Goal: Navigation & Orientation: Understand site structure

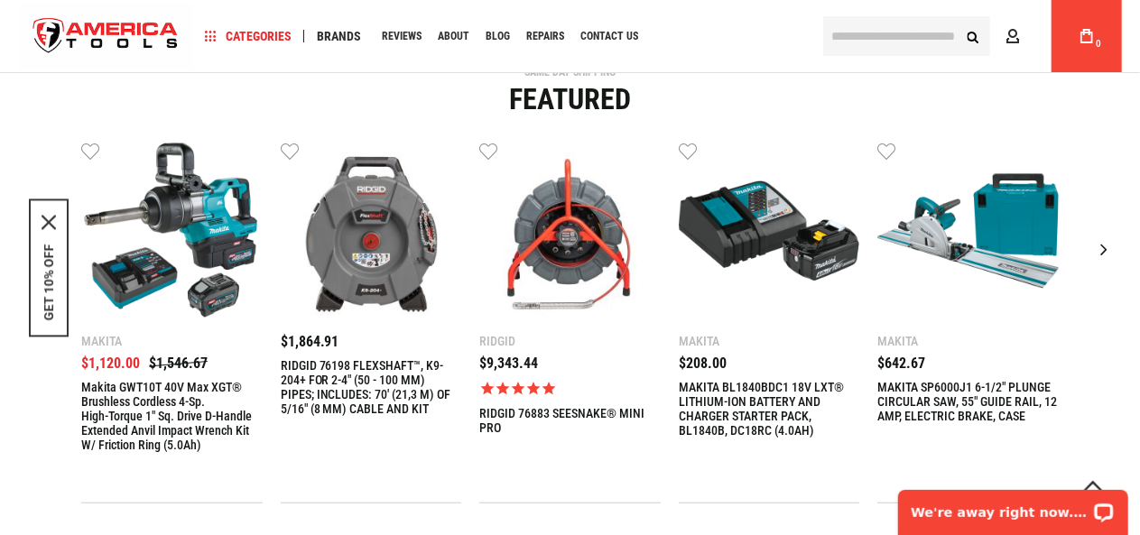
scroll to position [936, 0]
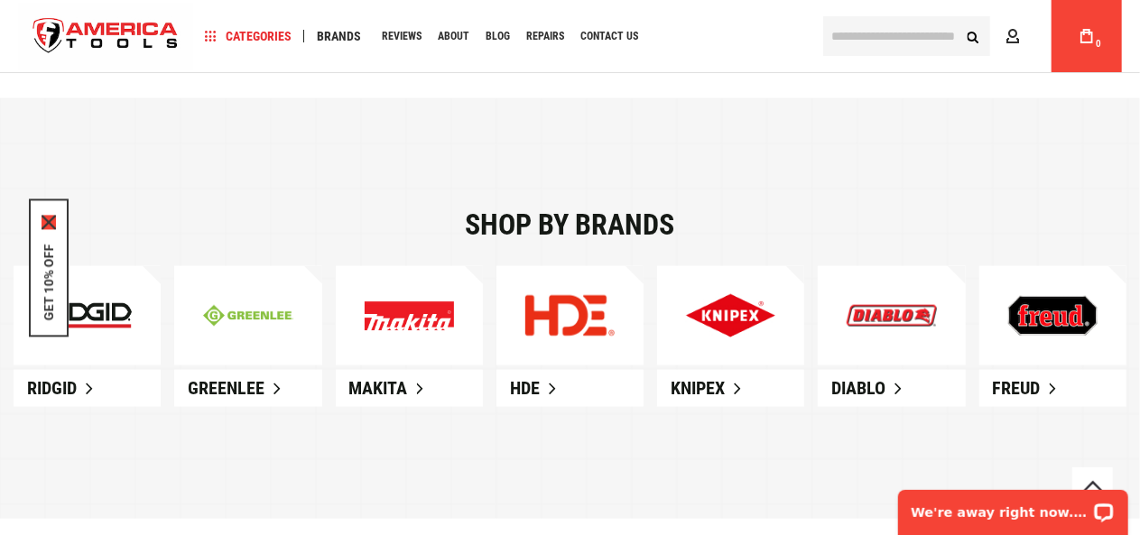
click at [51, 219] on icon "close icon" at bounding box center [49, 222] width 14 height 14
click at [226, 392] on span "Greenlee" at bounding box center [226, 388] width 77 height 22
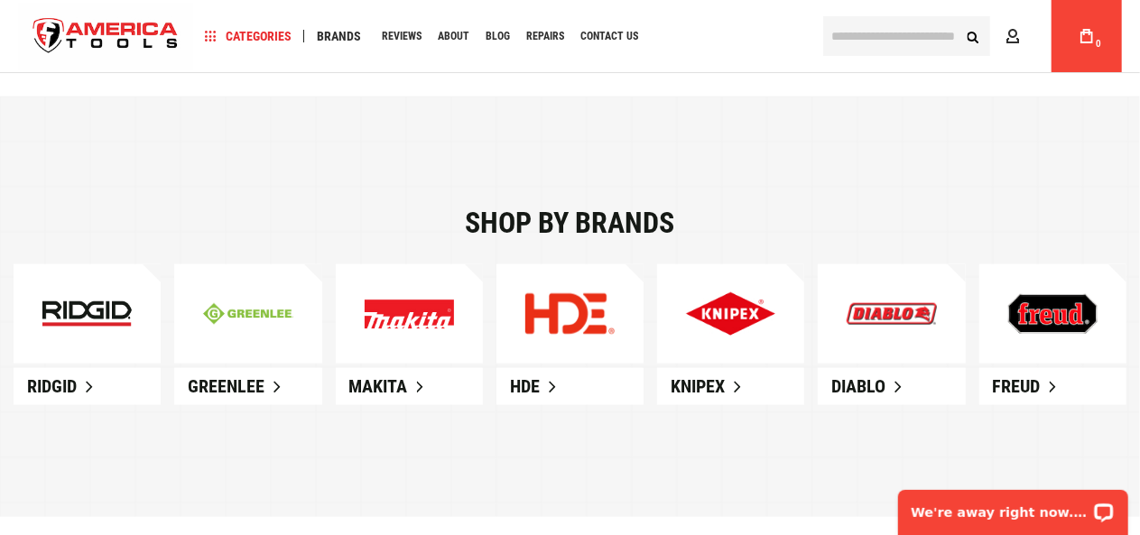
click at [221, 379] on span "Greenlee" at bounding box center [226, 386] width 77 height 22
click at [69, 383] on span "Ridgid" at bounding box center [52, 386] width 50 height 22
click at [258, 381] on span "Greenlee" at bounding box center [226, 386] width 77 height 22
click at [550, 389] on link "HDE" at bounding box center [569, 386] width 147 height 37
click at [729, 368] on link "Knipex" at bounding box center [730, 386] width 147 height 37
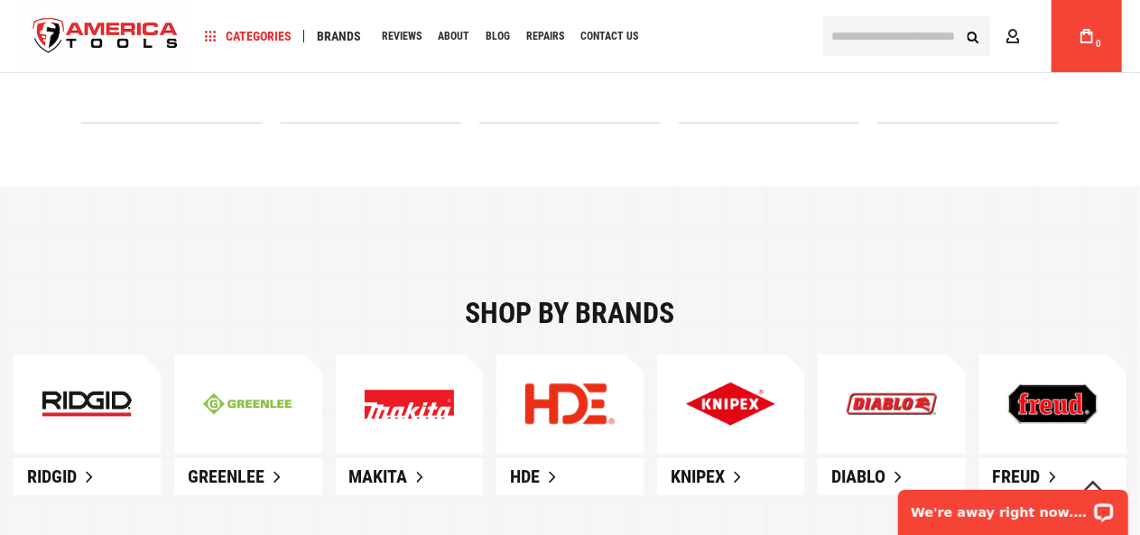
scroll to position [845, 0]
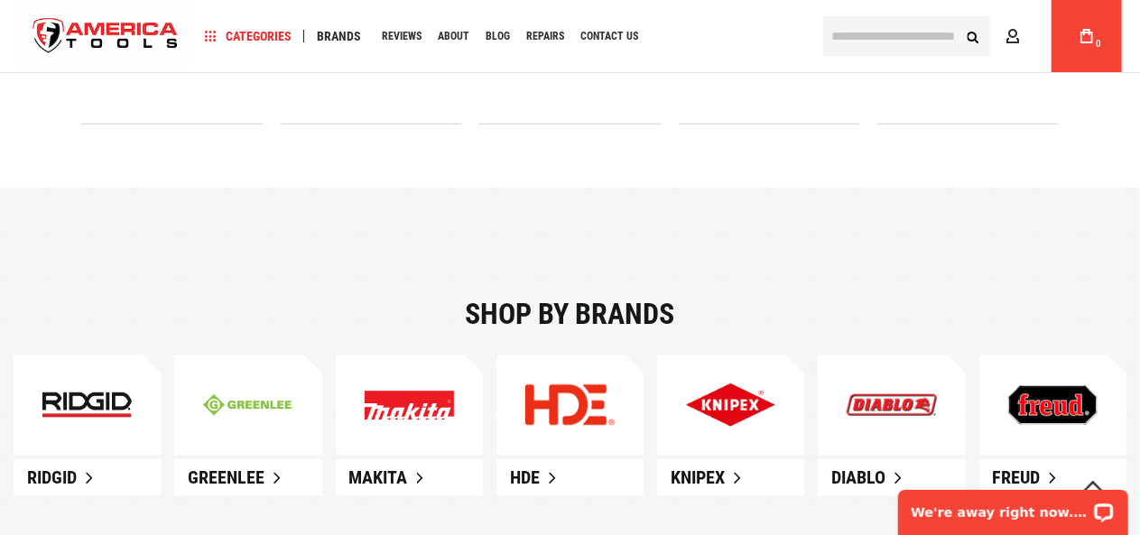
click at [872, 470] on span "Diablo" at bounding box center [858, 477] width 54 height 22
click at [1045, 472] on link "Freud" at bounding box center [1052, 477] width 147 height 37
